Goal: Navigation & Orientation: Find specific page/section

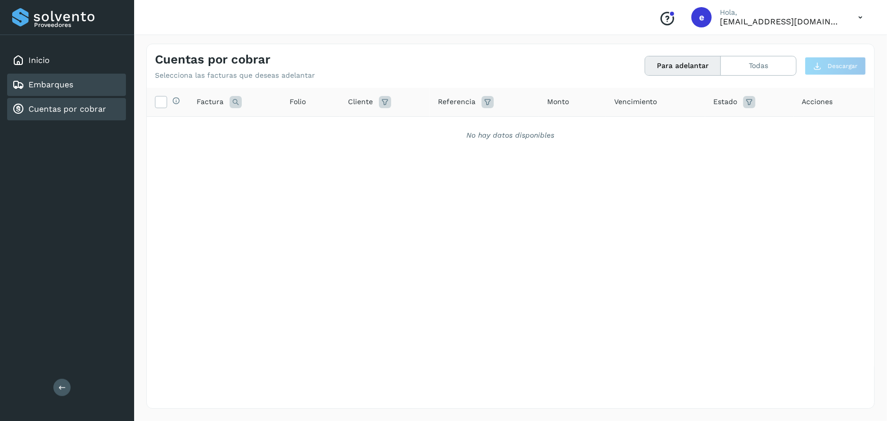
click at [91, 92] on div "Embarques" at bounding box center [66, 85] width 119 height 22
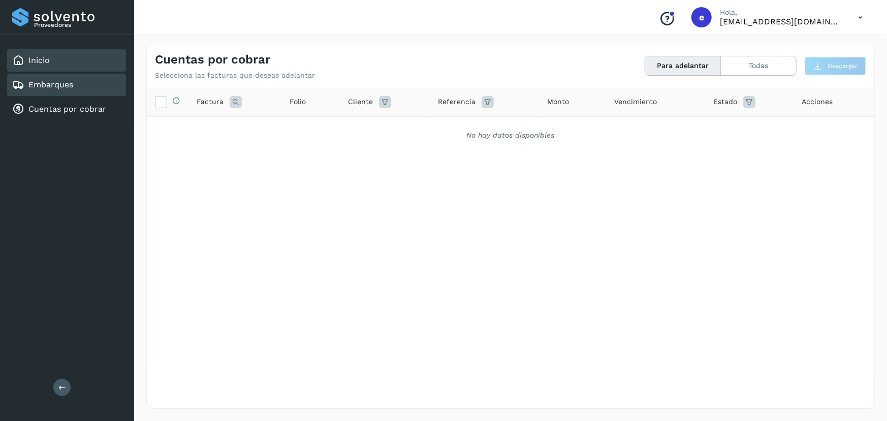
click at [74, 68] on div "Inicio" at bounding box center [66, 60] width 119 height 22
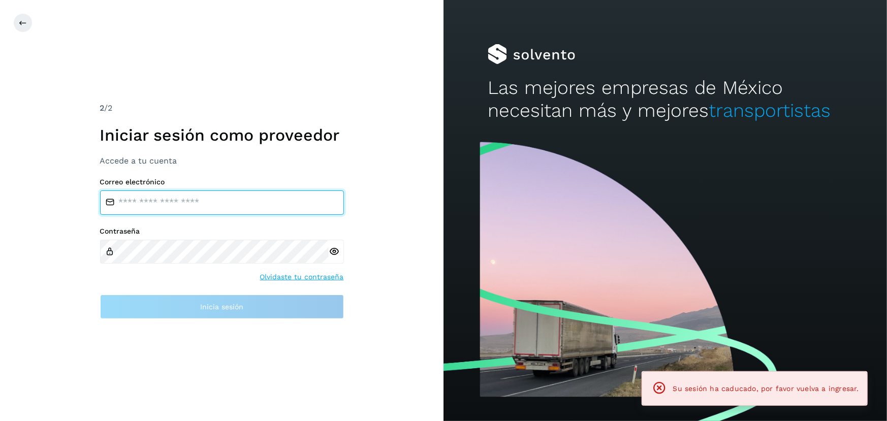
click at [248, 206] on input "email" at bounding box center [222, 202] width 244 height 24
type input "**********"
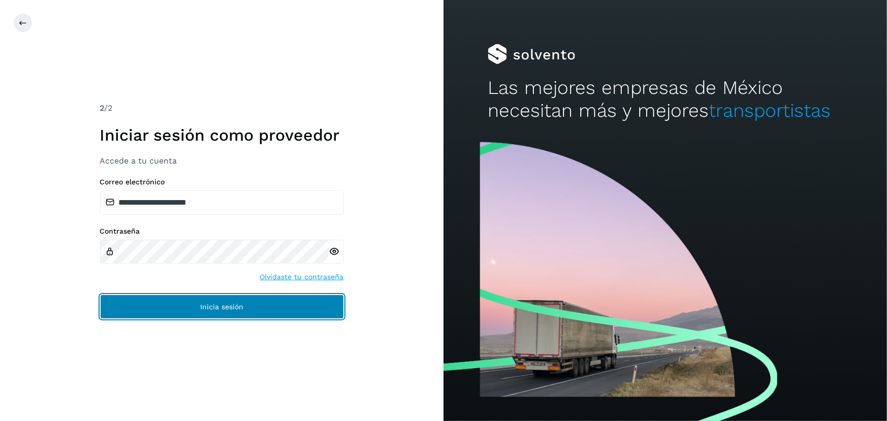
click at [219, 307] on span "Inicia sesión" at bounding box center [221, 306] width 43 height 7
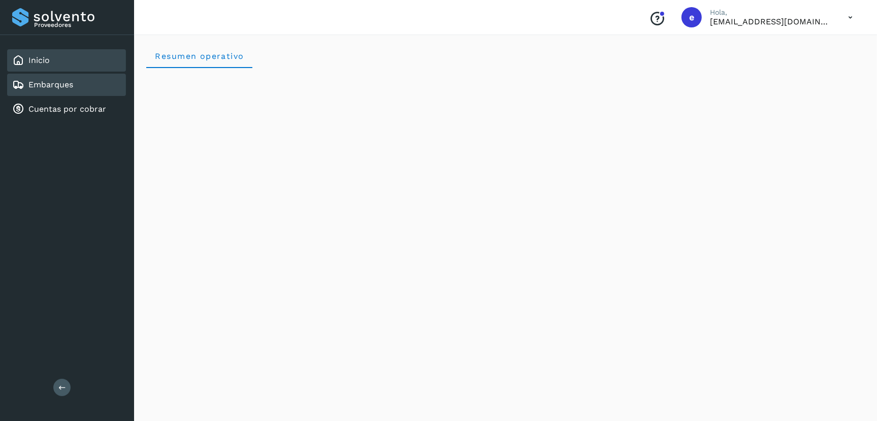
click at [59, 89] on div "Embarques" at bounding box center [42, 85] width 61 height 12
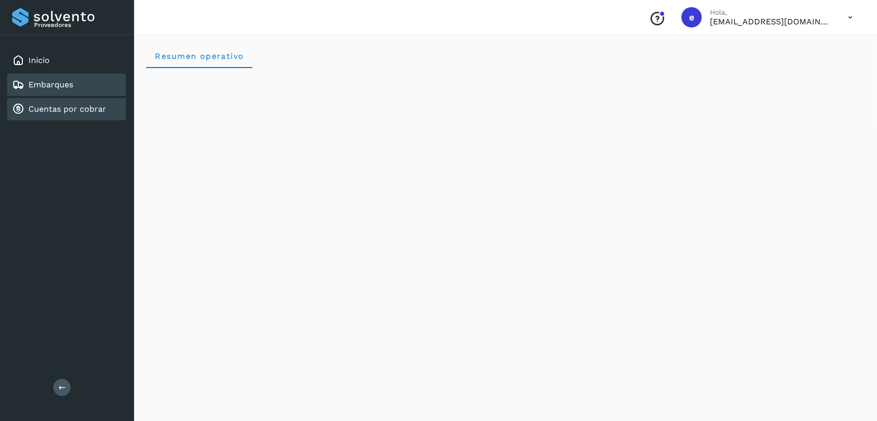
click at [90, 112] on link "Cuentas por cobrar" at bounding box center [67, 109] width 78 height 10
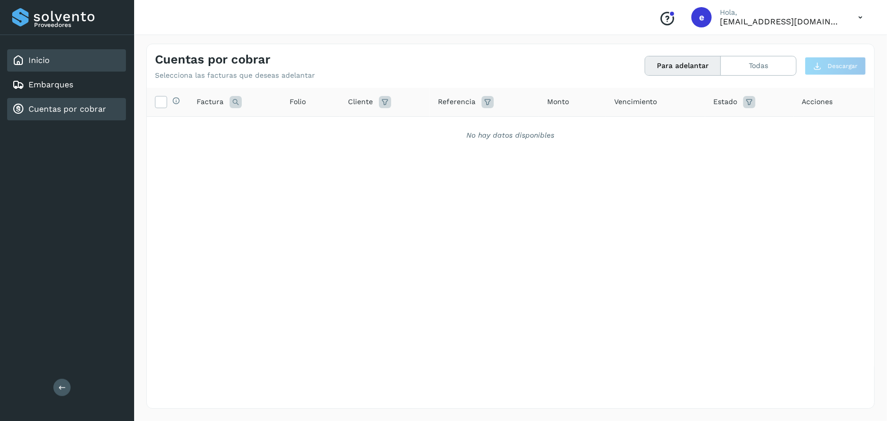
click at [71, 64] on div "Inicio" at bounding box center [66, 60] width 119 height 22
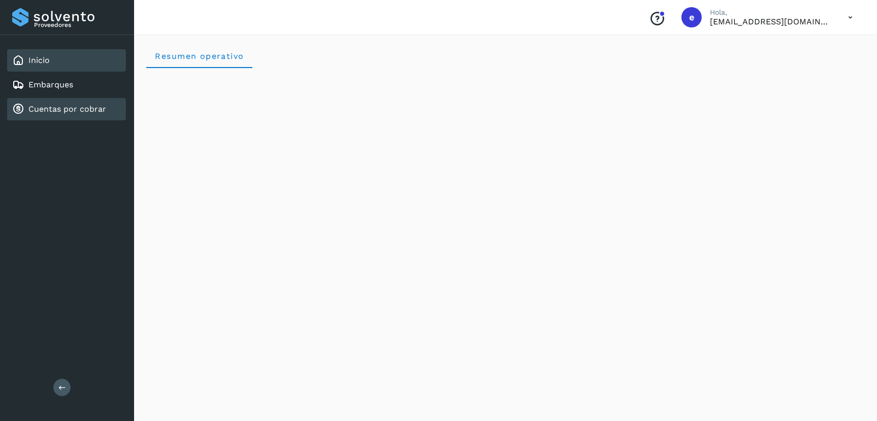
click at [107, 112] on div "Cuentas por cobrar" at bounding box center [66, 109] width 119 height 22
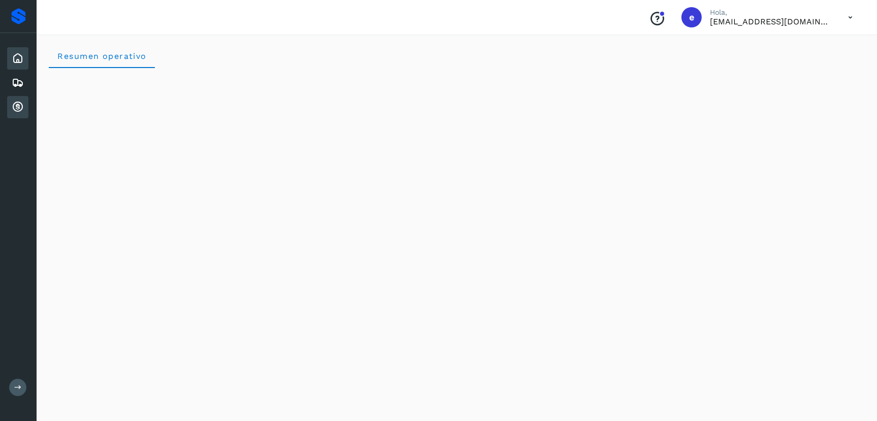
click at [15, 107] on icon at bounding box center [18, 107] width 12 height 12
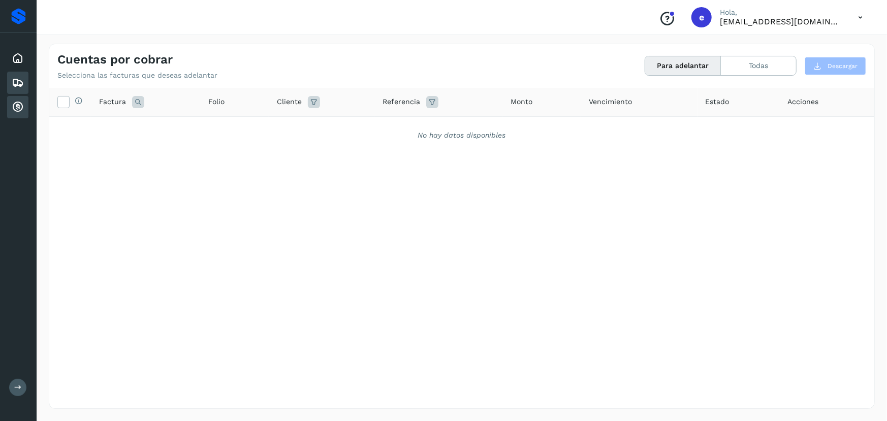
click at [15, 81] on icon at bounding box center [18, 83] width 12 height 12
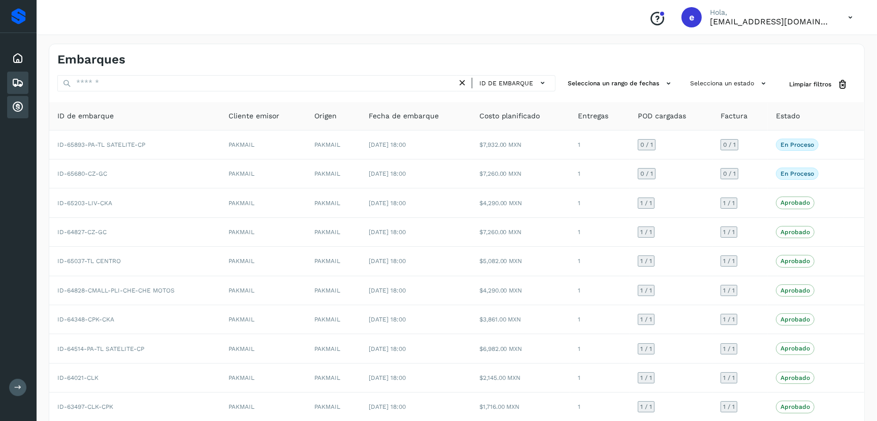
click at [16, 107] on icon at bounding box center [18, 107] width 12 height 12
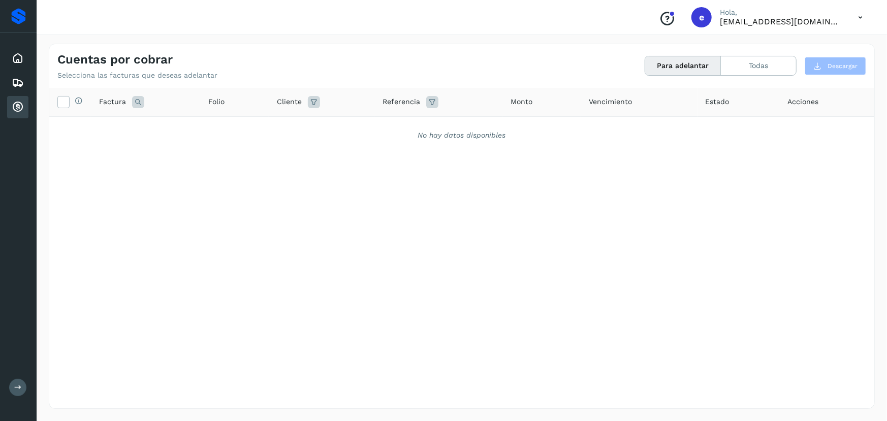
click at [20, 108] on icon at bounding box center [18, 107] width 12 height 12
